Goal: Information Seeking & Learning: Learn about a topic

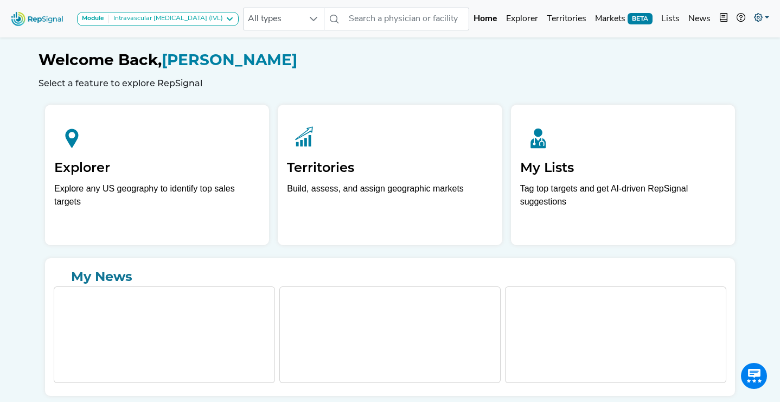
click at [760, 17] on icon at bounding box center [758, 17] width 9 height 9
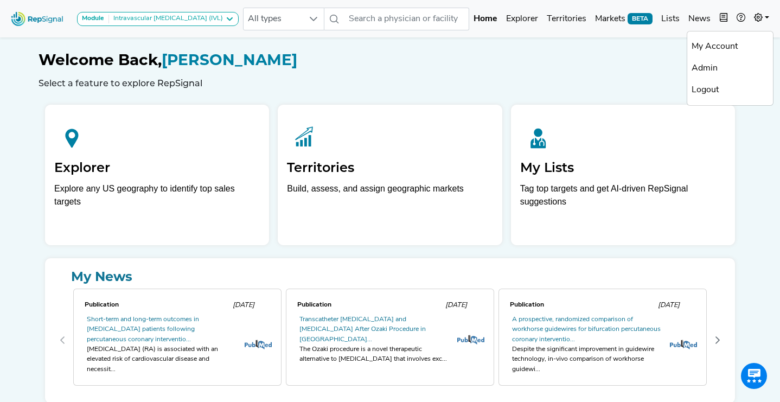
click at [562, 52] on h1 "Welcome Back, [PERSON_NAME]" at bounding box center [390, 60] width 703 height 18
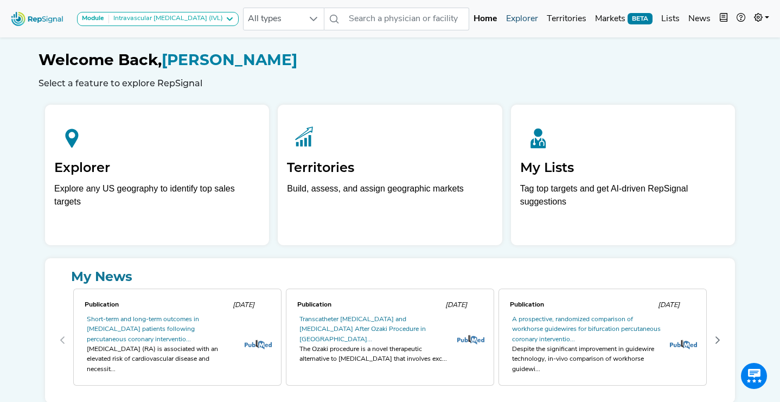
click at [514, 25] on link "Explorer" at bounding box center [522, 19] width 41 height 22
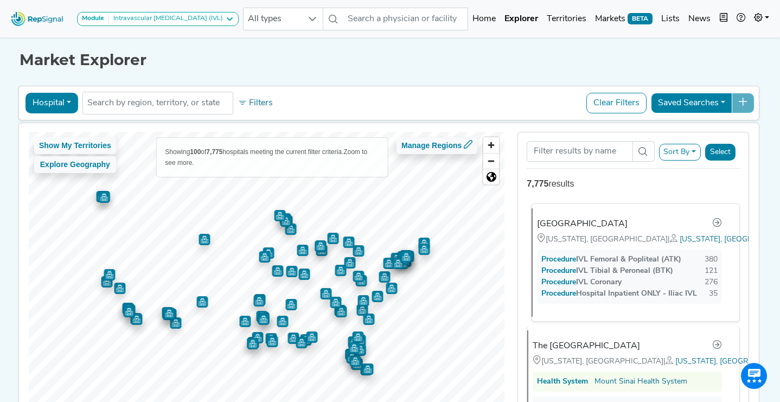
click at [579, 223] on div "[GEOGRAPHIC_DATA]" at bounding box center [582, 223] width 91 height 13
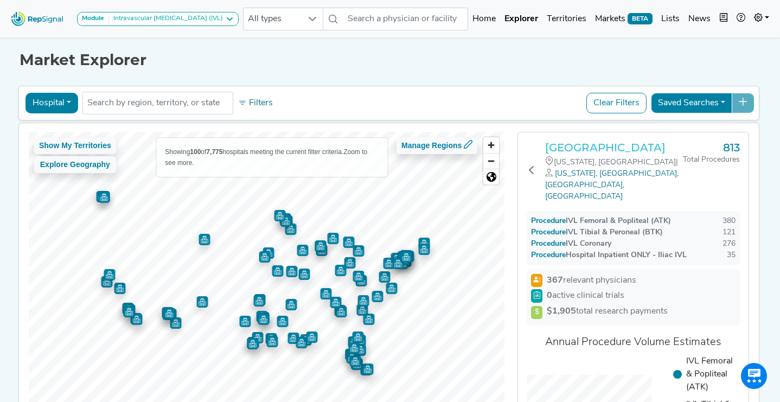
click at [599, 149] on h3 "[GEOGRAPHIC_DATA]" at bounding box center [614, 147] width 138 height 13
click at [759, 18] on icon at bounding box center [758, 17] width 9 height 9
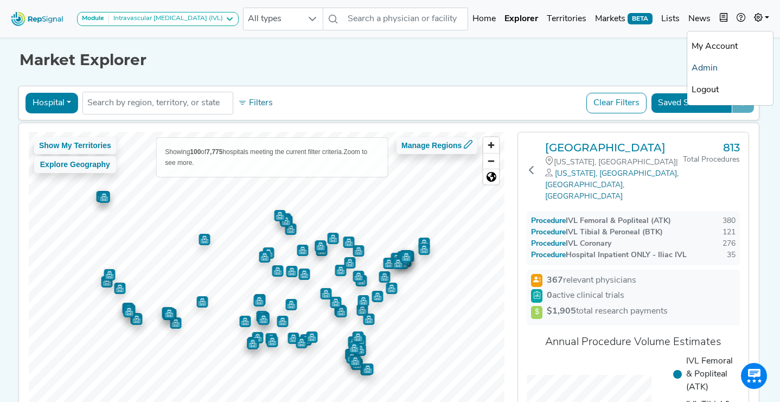
click at [713, 70] on link "Admin" at bounding box center [730, 68] width 86 height 22
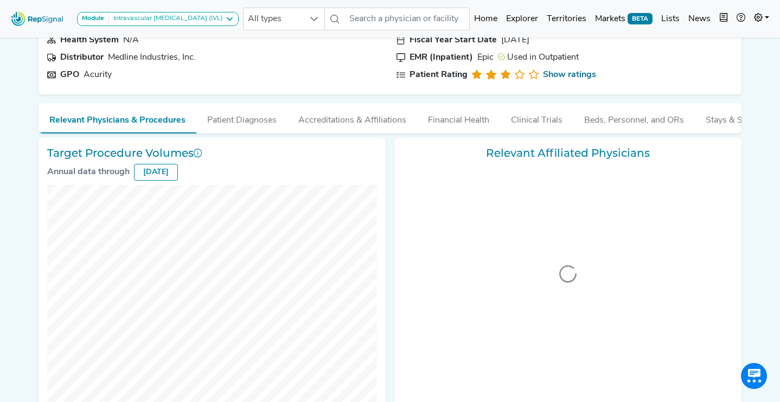
scroll to position [134, 0]
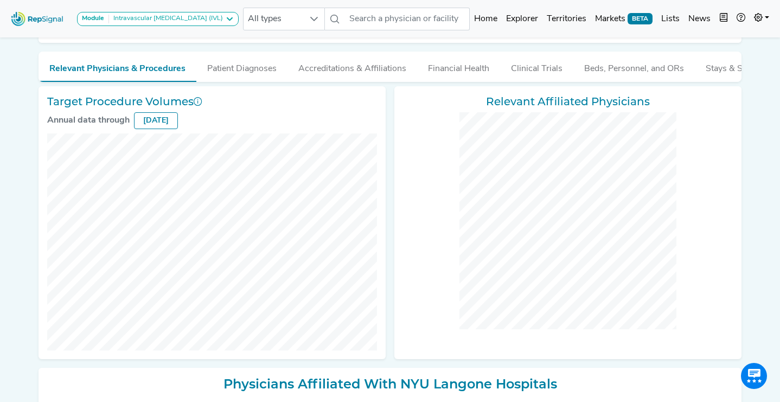
checkbox input "false"
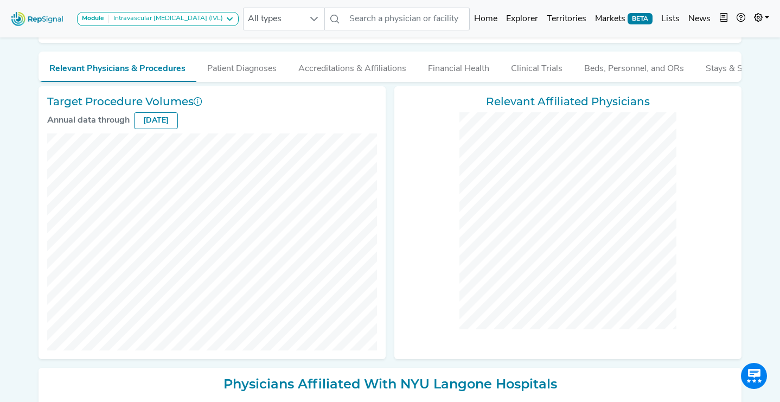
checkbox input "false"
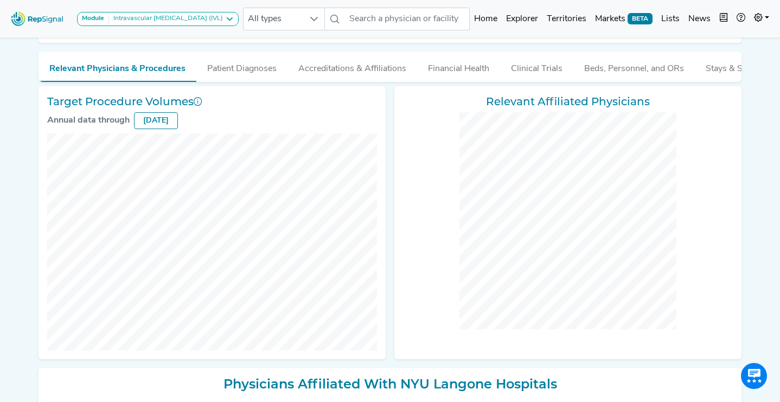
checkbox input "false"
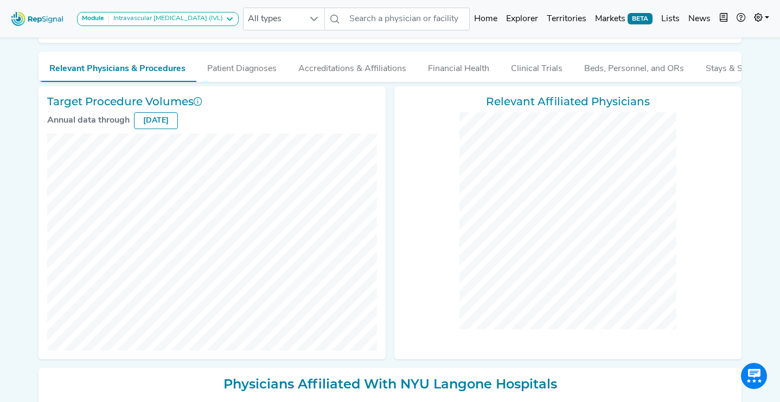
checkbox input "false"
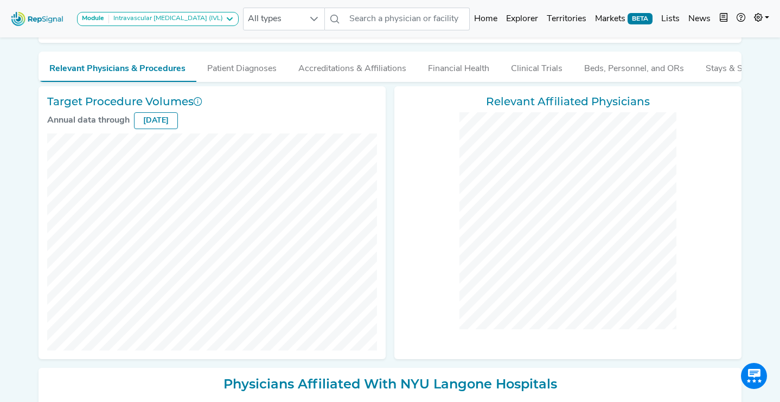
checkbox input "false"
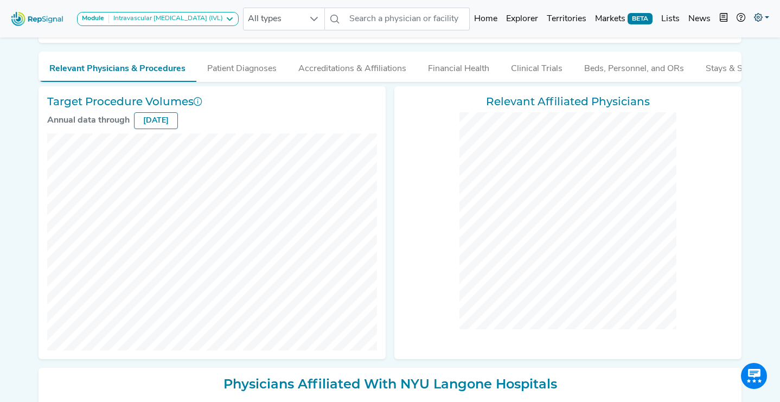
click at [758, 20] on icon at bounding box center [758, 17] width 9 height 9
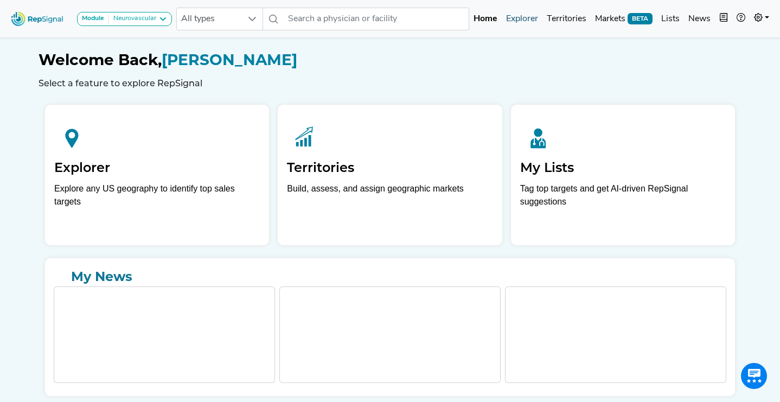
click at [526, 22] on link "Explorer" at bounding box center [522, 19] width 41 height 22
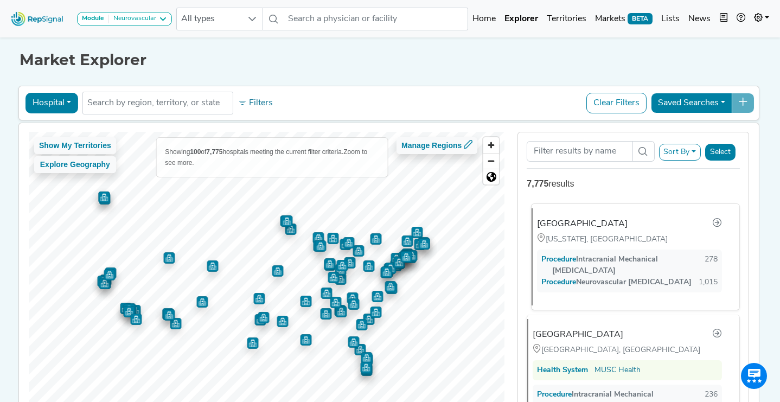
click at [582, 225] on div "[GEOGRAPHIC_DATA]" at bounding box center [582, 223] width 91 height 13
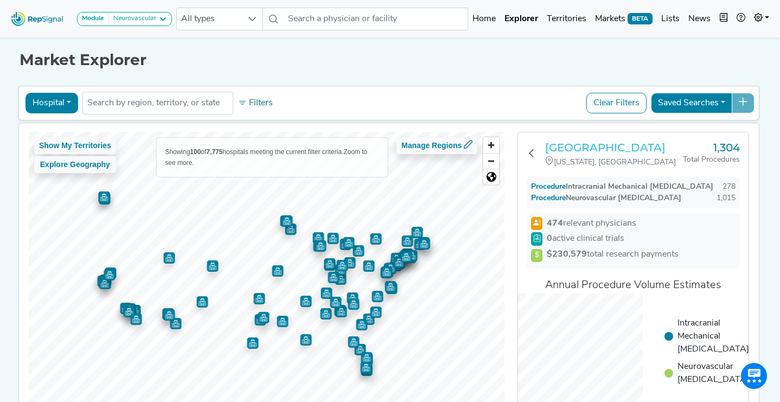
click at [592, 151] on h3 "[GEOGRAPHIC_DATA]" at bounding box center [614, 147] width 138 height 13
click at [153, 21] on div "Neurovascular" at bounding box center [132, 19] width 47 height 9
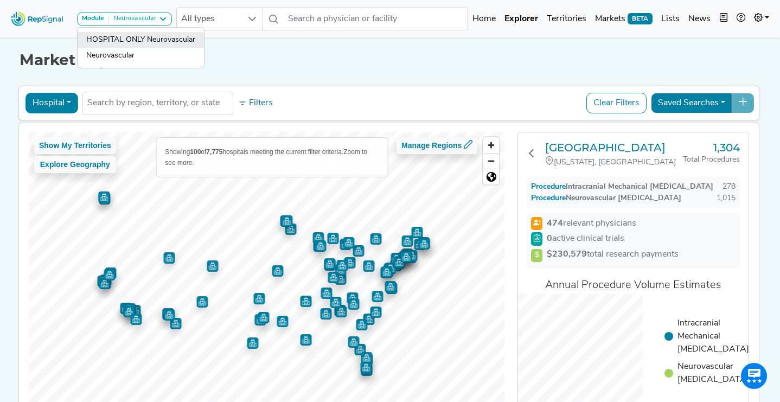
click at [168, 39] on link "HOSPITAL ONLY Neurovascular" at bounding box center [141, 40] width 126 height 16
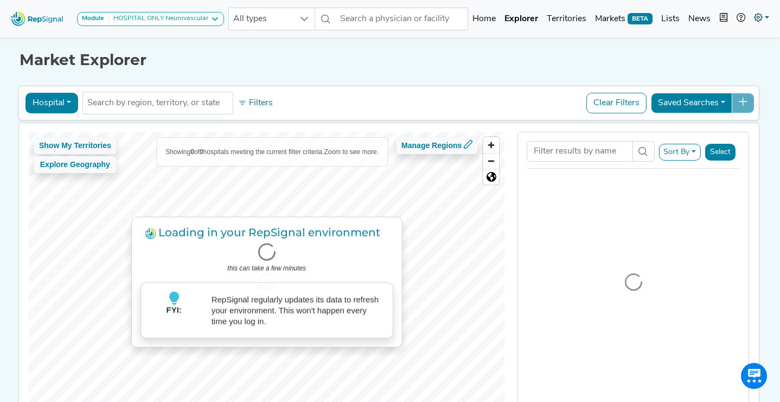
click at [766, 12] on link at bounding box center [762, 19] width 24 height 22
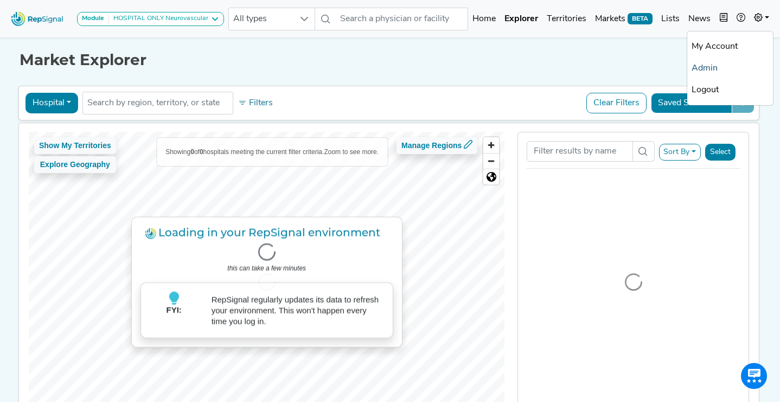
click at [725, 68] on link "Admin" at bounding box center [730, 68] width 86 height 22
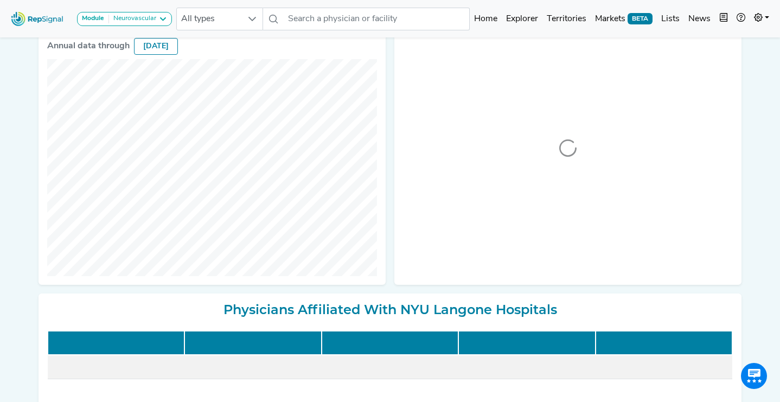
scroll to position [209, 0]
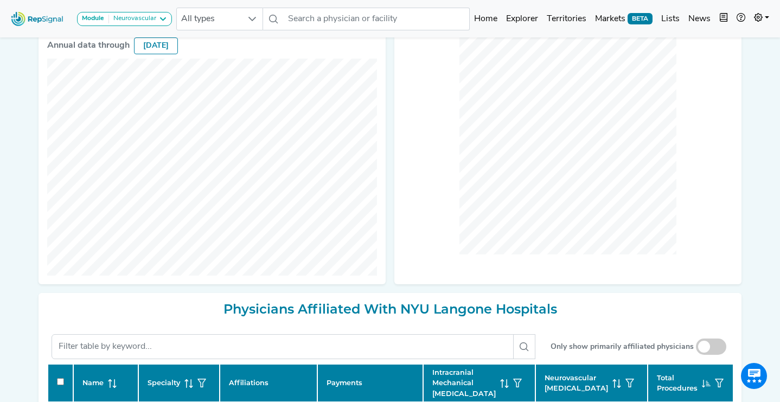
checkbox input "false"
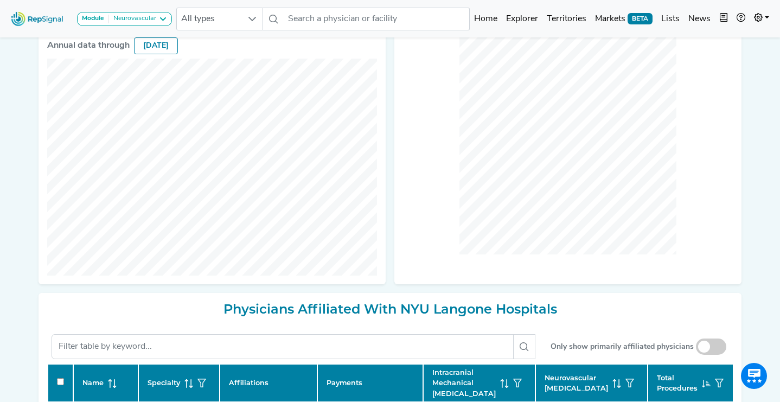
checkbox input "false"
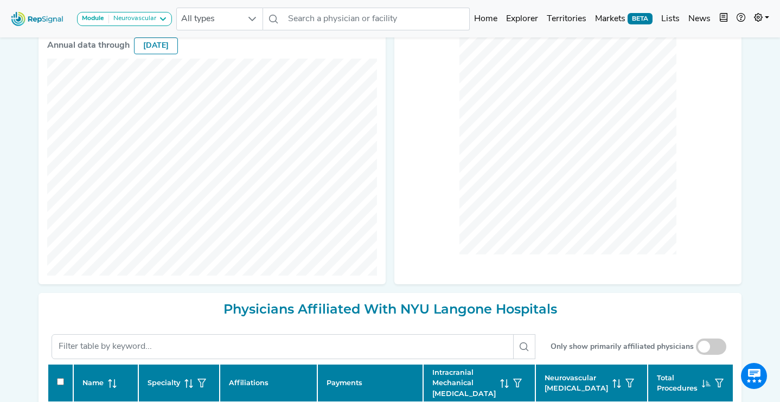
checkbox input "false"
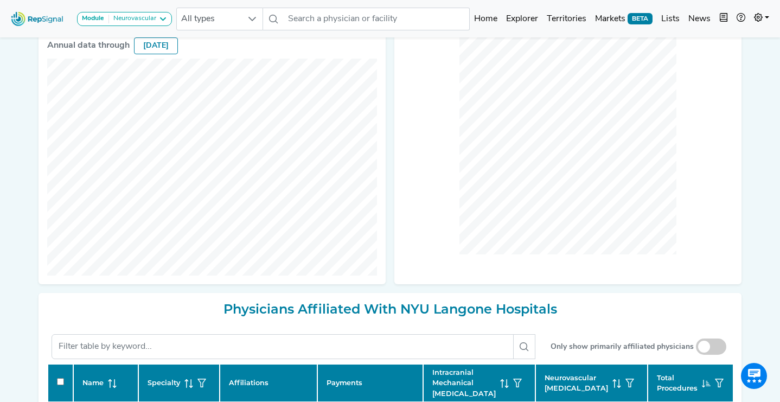
checkbox input "false"
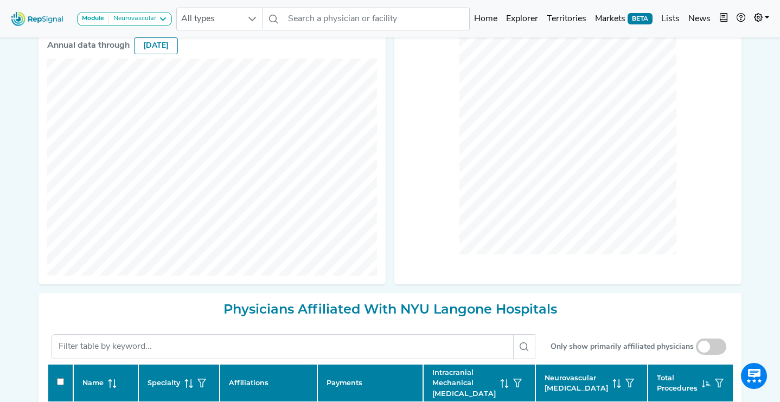
checkbox input "false"
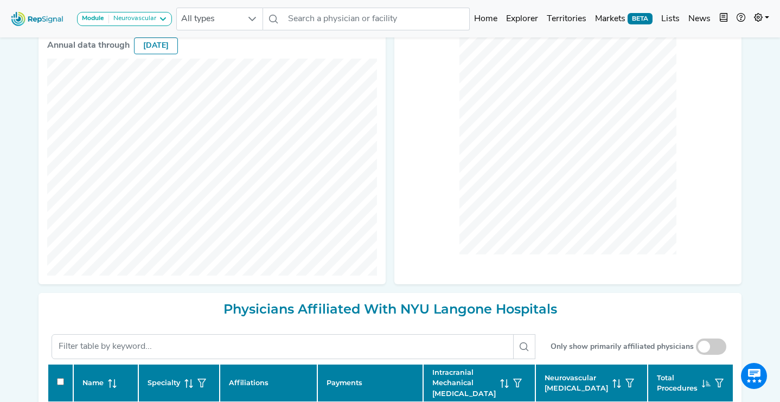
checkbox input "false"
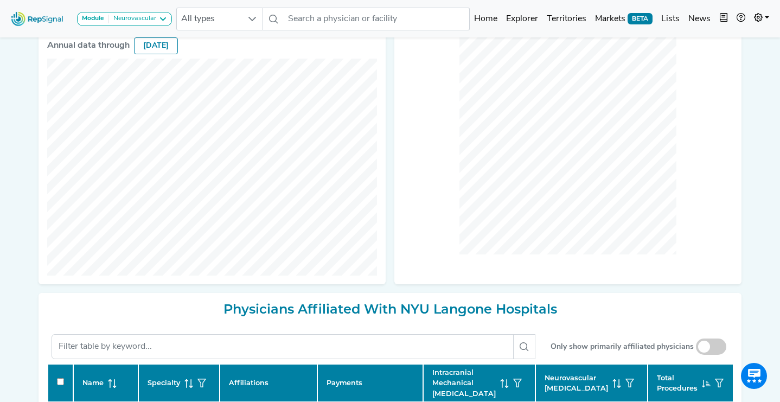
checkbox input "false"
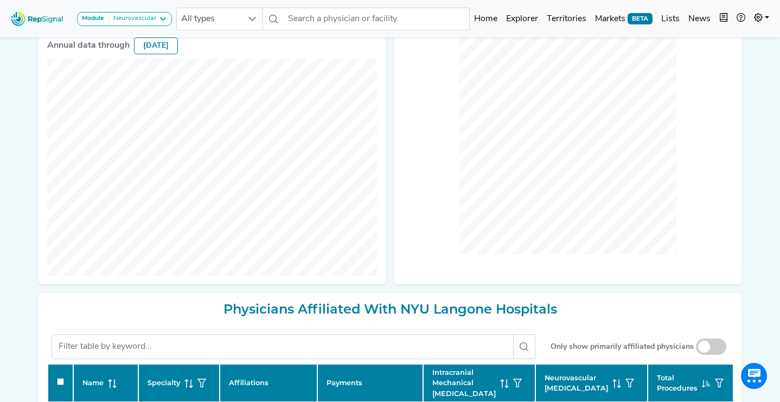
checkbox input "false"
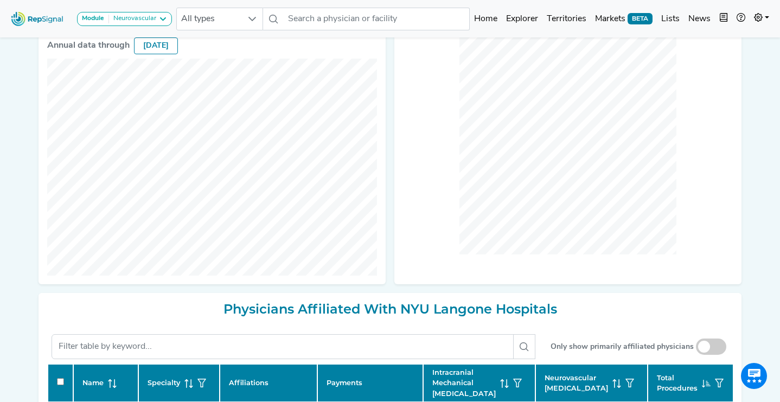
checkbox input "false"
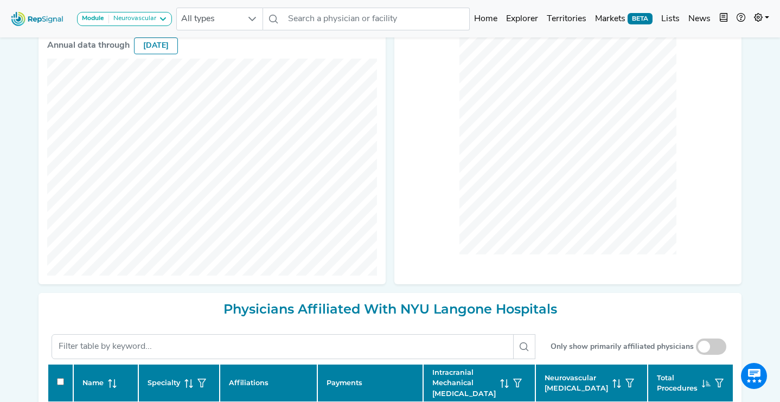
checkbox input "false"
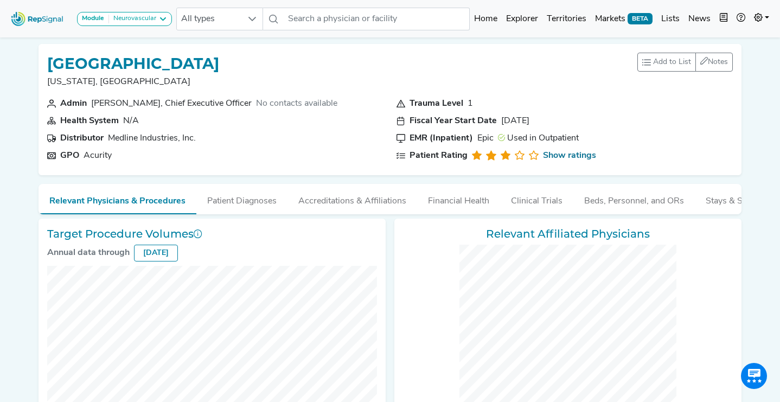
scroll to position [0, 4]
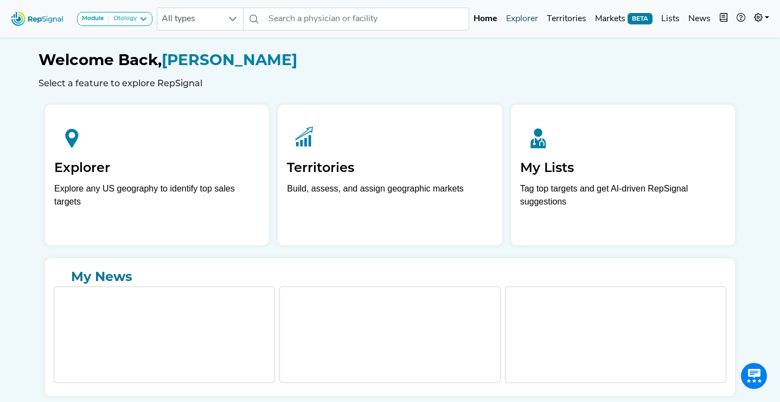
click at [526, 18] on link "Explorer" at bounding box center [522, 19] width 41 height 22
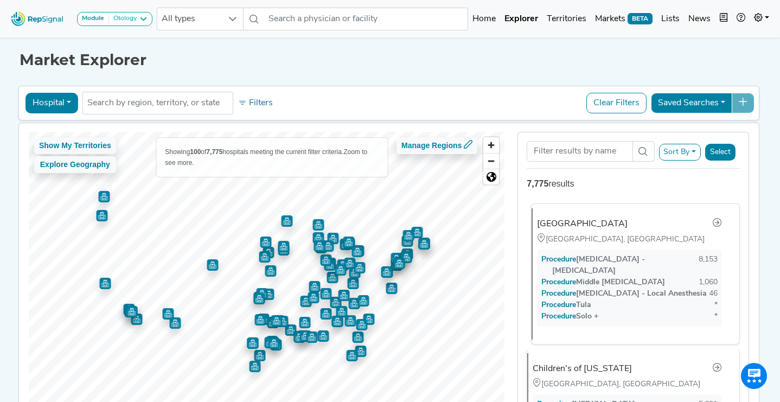
click at [559, 217] on div "[GEOGRAPHIC_DATA]" at bounding box center [582, 223] width 91 height 13
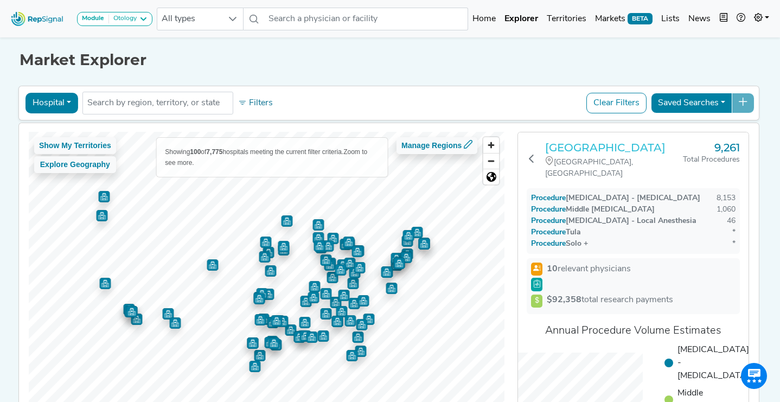
click at [552, 154] on h3 "[GEOGRAPHIC_DATA]" at bounding box center [614, 147] width 138 height 13
click at [763, 15] on link at bounding box center [762, 19] width 24 height 22
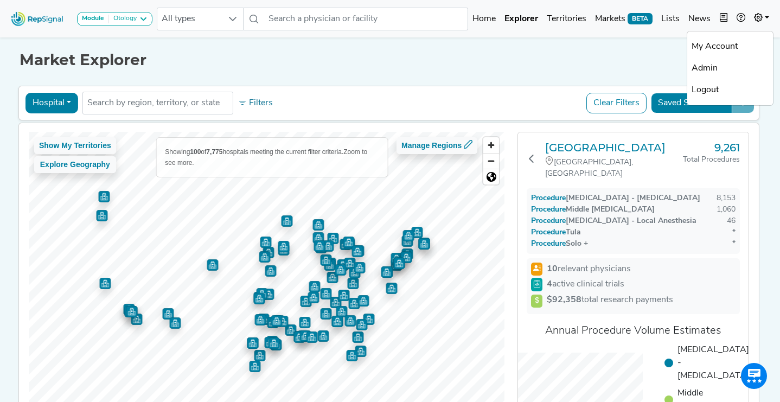
click at [567, 50] on div "Market Explorer" at bounding box center [390, 52] width 741 height 35
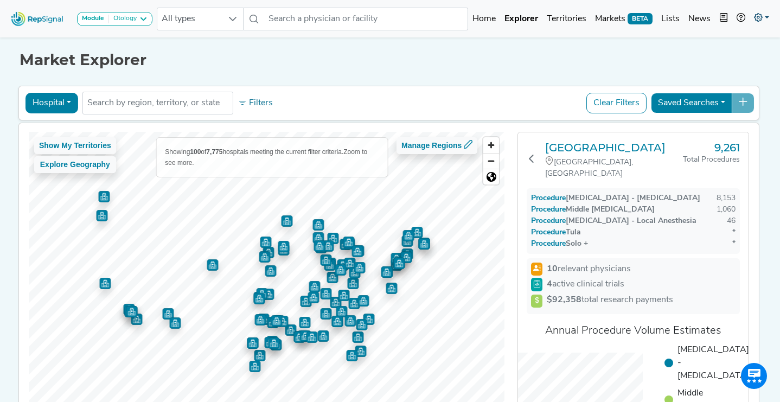
click at [767, 16] on link at bounding box center [762, 19] width 24 height 22
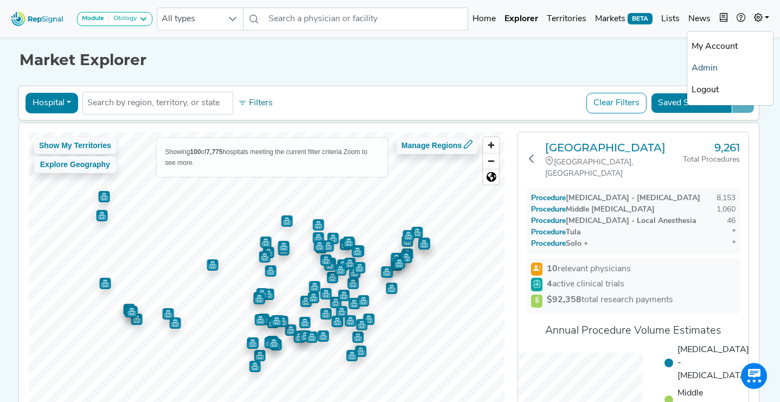
click at [722, 71] on link "Admin" at bounding box center [730, 68] width 86 height 22
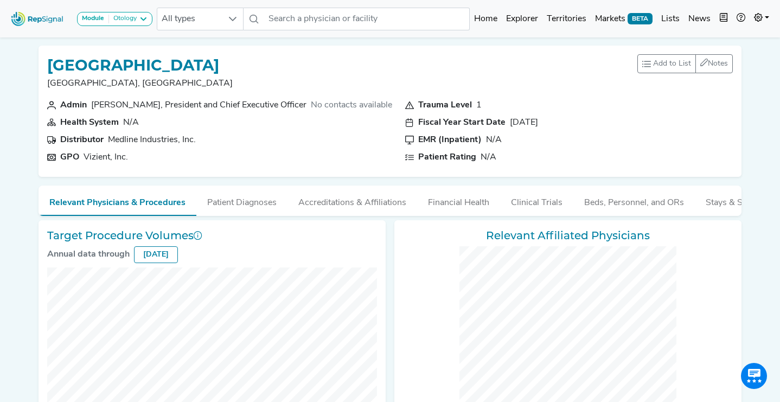
checkbox input "false"
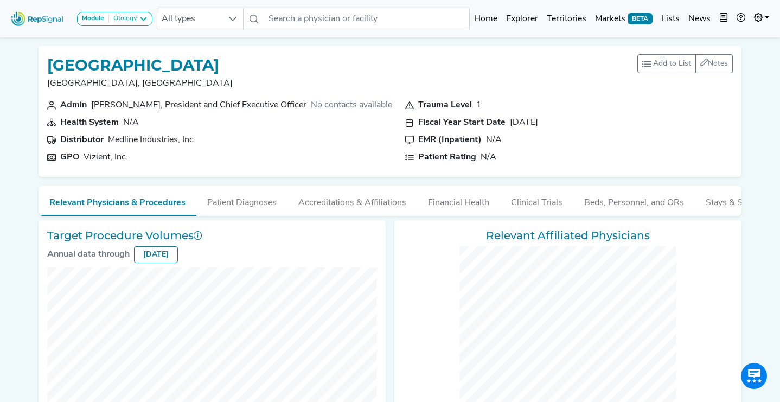
checkbox input "false"
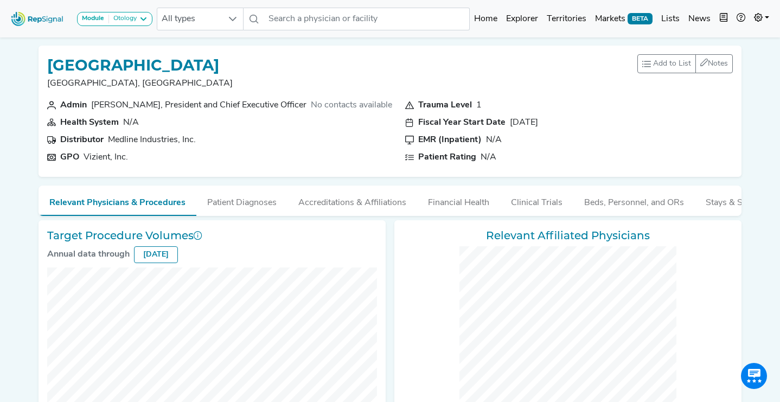
checkbox input "false"
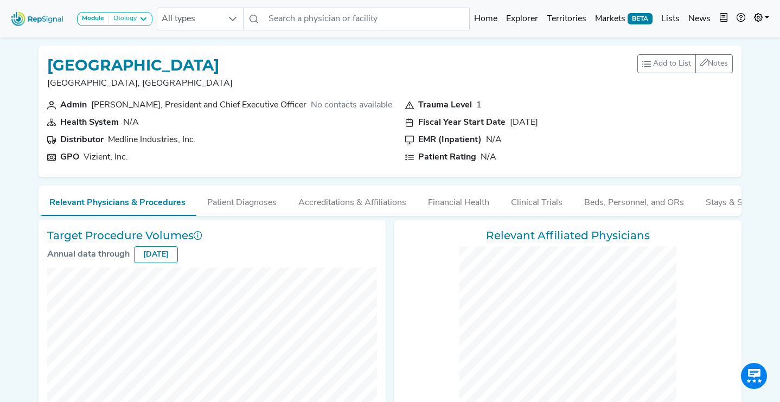
checkbox input "false"
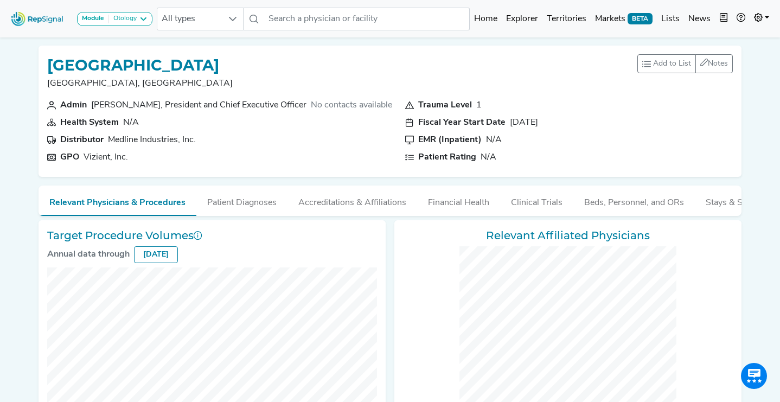
checkbox input "false"
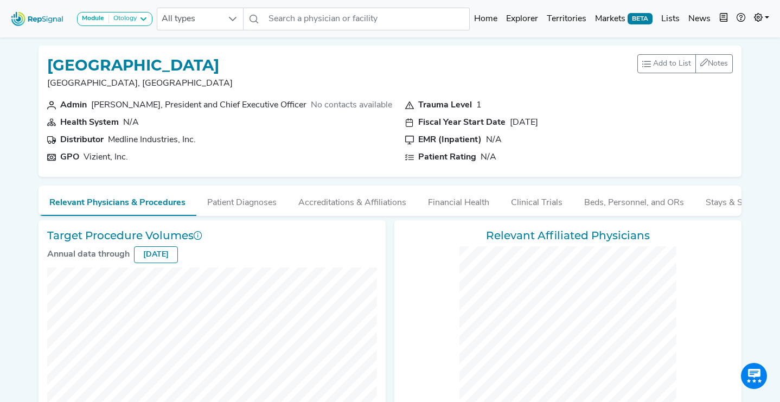
checkbox input "false"
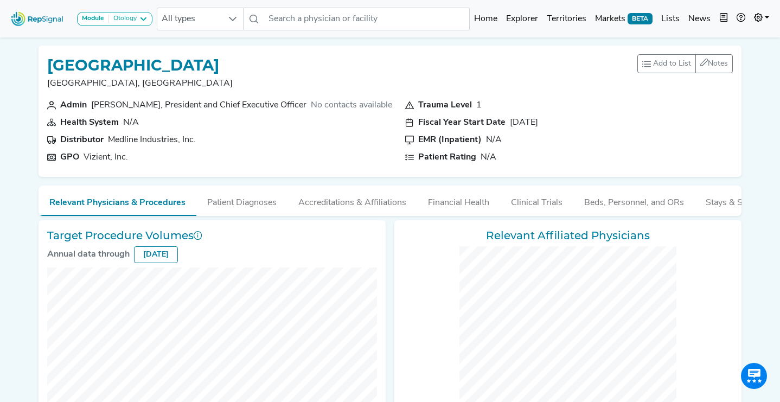
checkbox input "false"
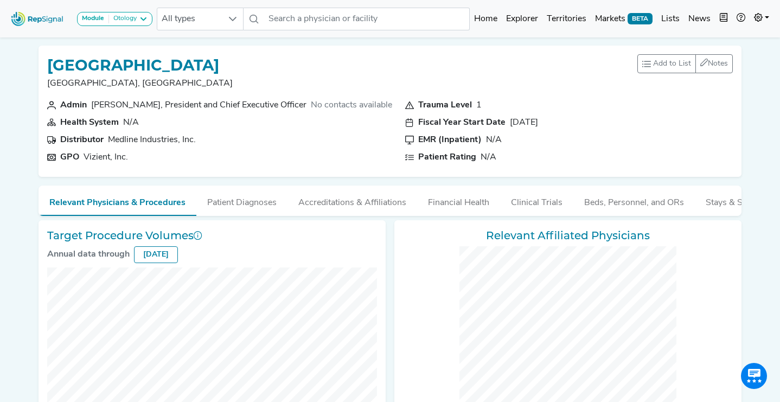
checkbox input "false"
